Goal: Task Accomplishment & Management: Use online tool/utility

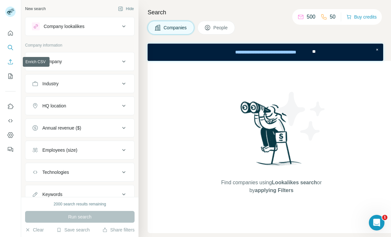
click at [9, 65] on icon "Enrich CSV" at bounding box center [10, 62] width 7 height 7
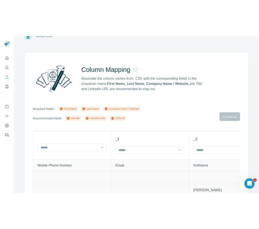
scroll to position [33, 0]
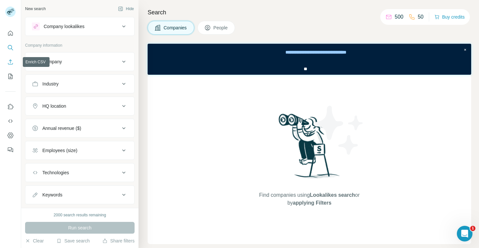
click at [12, 57] on button "Enrich CSV" at bounding box center [10, 62] width 10 height 12
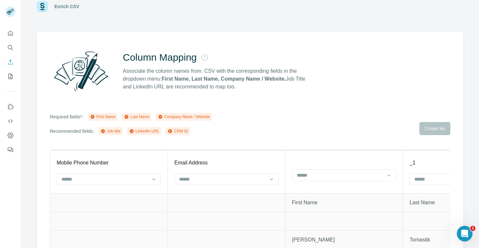
scroll to position [21, 0]
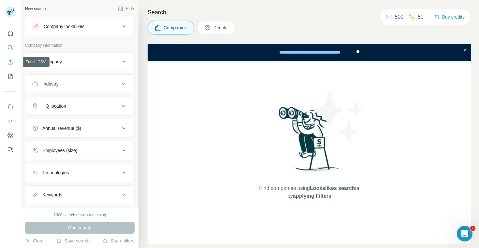
click at [11, 66] on button "Enrich CSV" at bounding box center [10, 62] width 10 height 12
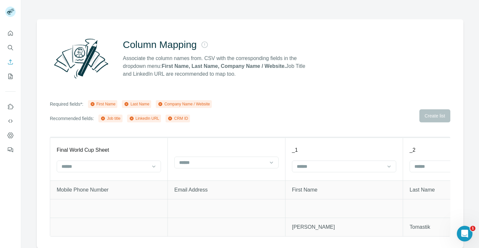
click at [103, 172] on div at bounding box center [109, 166] width 104 height 13
click at [139, 150] on div "Final World Cup Sheet" at bounding box center [109, 150] width 104 height 8
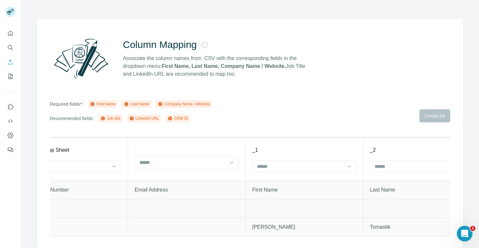
scroll to position [0, 50]
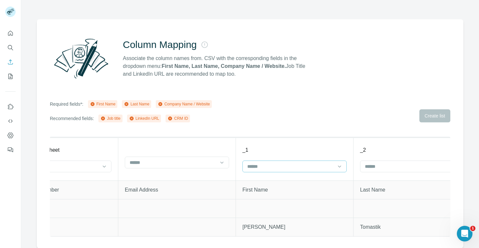
click at [316, 170] on div at bounding box center [291, 166] width 88 height 11
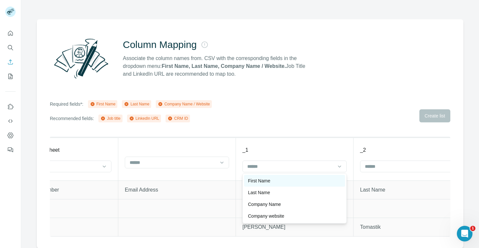
click at [288, 179] on div "First Name" at bounding box center [294, 180] width 93 height 7
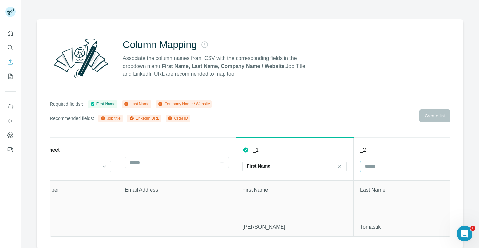
click at [391, 161] on div at bounding box center [408, 166] width 88 height 11
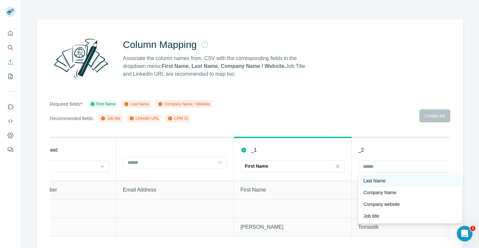
click at [378, 179] on p "Last Name" at bounding box center [375, 180] width 22 height 7
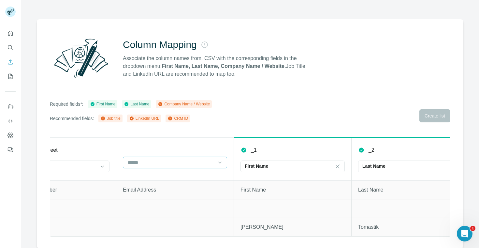
click at [151, 162] on input at bounding box center [171, 162] width 88 height 7
click at [174, 135] on div "Column Mapping Associate the column names from. CSV with the corresponding fiel…" at bounding box center [250, 133] width 426 height 229
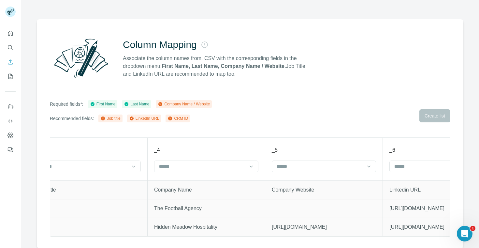
scroll to position [0, 417]
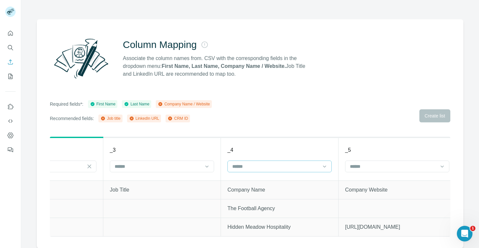
click at [292, 167] on input at bounding box center [276, 166] width 88 height 7
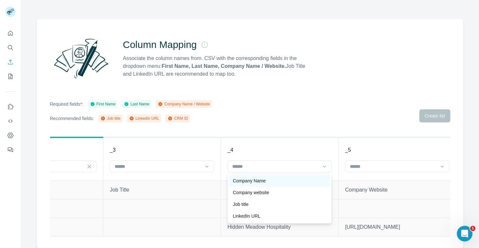
click at [282, 181] on div "Company Name" at bounding box center [279, 180] width 93 height 7
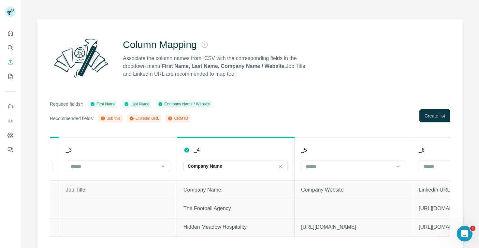
scroll to position [0, 462]
click at [352, 163] on input at bounding box center [349, 166] width 88 height 7
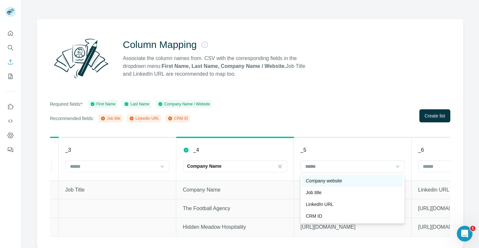
click at [346, 180] on div "Company website" at bounding box center [352, 180] width 93 height 7
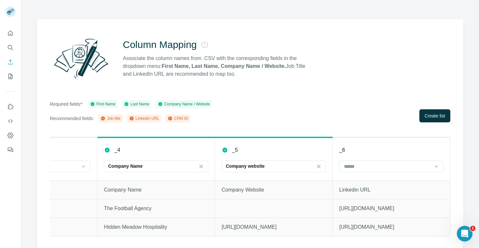
scroll to position [0, 547]
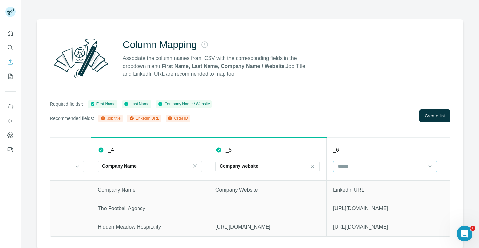
click at [365, 167] on input at bounding box center [381, 166] width 88 height 7
click at [366, 191] on div "LinkedIn URL" at bounding box center [384, 192] width 93 height 7
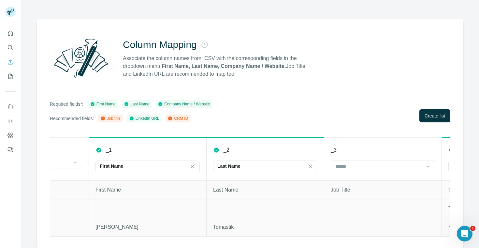
scroll to position [0, 195]
click at [363, 171] on div at bounding box center [380, 166] width 88 height 11
click at [363, 183] on div "Job title" at bounding box center [383, 180] width 93 height 7
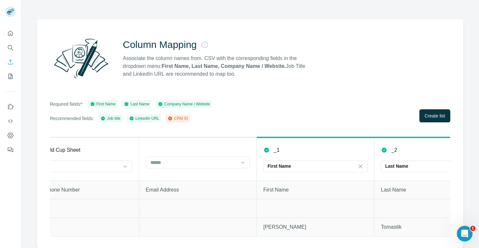
scroll to position [0, 0]
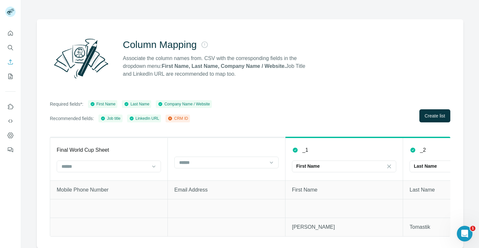
click at [217, 122] on div "Required fields*: First Name Last Name Company Name / Website Recommended field…" at bounding box center [250, 111] width 400 height 22
click at [391, 113] on span "Create list" at bounding box center [434, 115] width 21 height 7
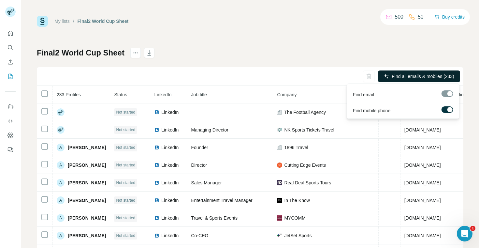
click at [391, 79] on span "Find all emails & mobiles (233)" at bounding box center [423, 76] width 62 height 7
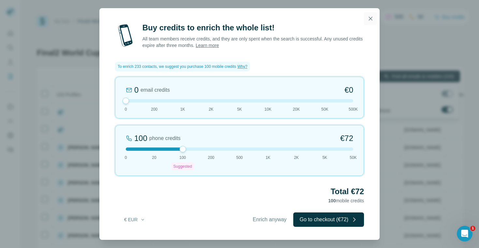
click at [372, 16] on icon "button" at bounding box center [370, 18] width 7 height 7
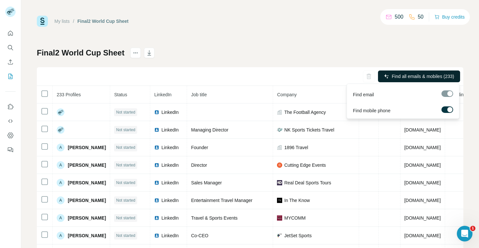
click at [391, 95] on div at bounding box center [447, 93] width 12 height 7
click at [391, 75] on span "Find all emails & mobiles (233)" at bounding box center [423, 76] width 62 height 7
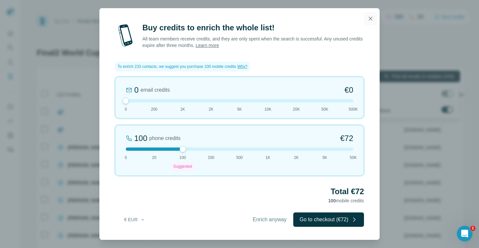
click at [372, 21] on icon "button" at bounding box center [370, 18] width 7 height 7
